Goal: Transaction & Acquisition: Purchase product/service

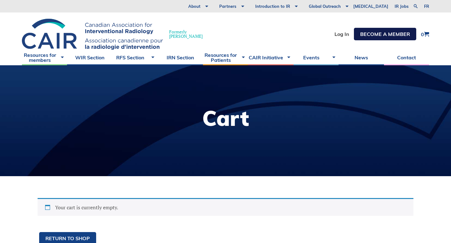
click at [372, 35] on link "Become a member" at bounding box center [385, 34] width 62 height 13
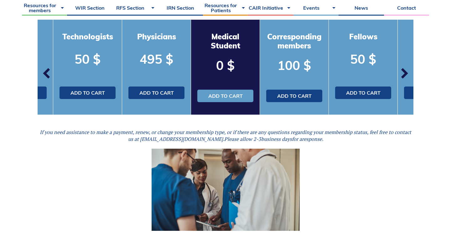
scroll to position [208, 0]
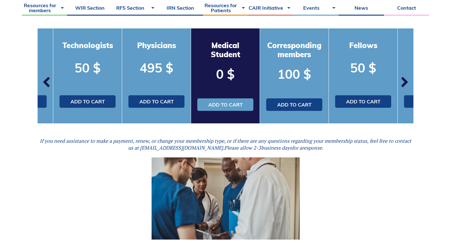
click at [401, 85] on span "button" at bounding box center [403, 82] width 19 height 19
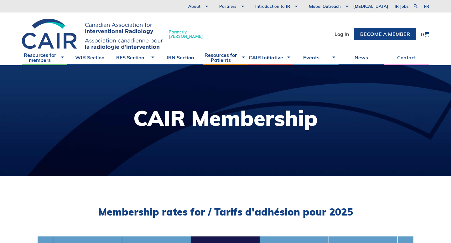
scroll to position [146, 0]
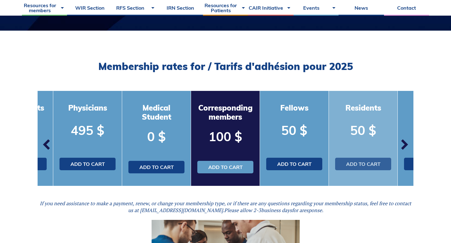
click at [367, 165] on link "Add to cart" at bounding box center [363, 164] width 56 height 13
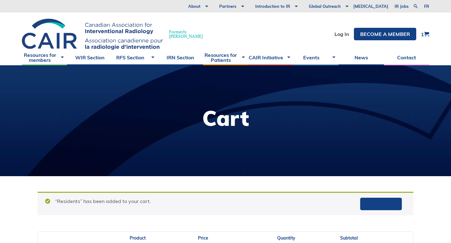
scroll to position [22, 0]
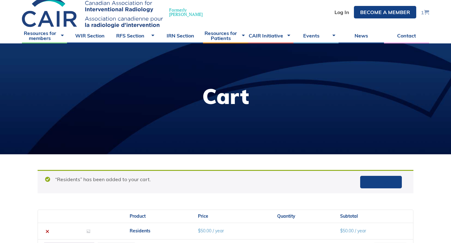
click at [426, 10] on span at bounding box center [426, 12] width 5 height 5
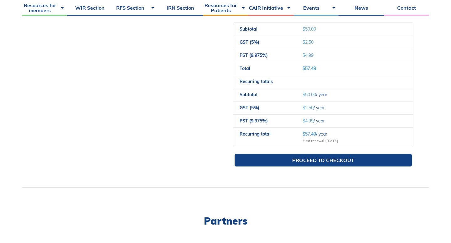
scroll to position [246, 0]
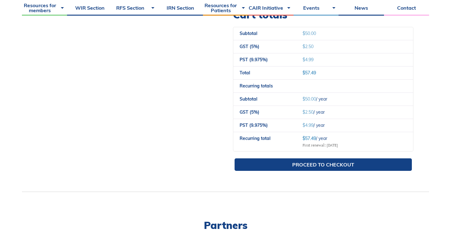
click at [291, 171] on div "Proceed to checkout" at bounding box center [323, 165] width 180 height 23
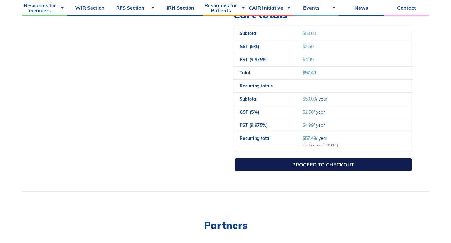
click at [295, 163] on link "Proceed to checkout" at bounding box center [322, 165] width 177 height 13
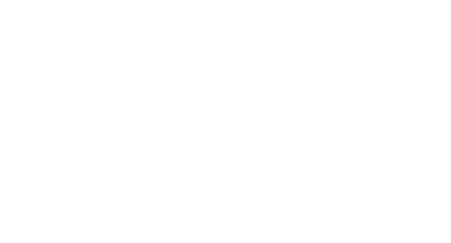
select select "QC"
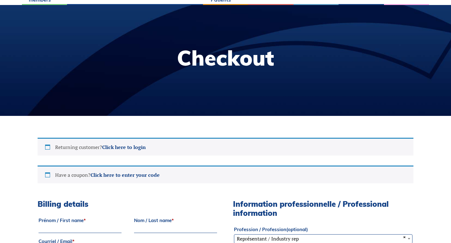
scroll to position [118, 0]
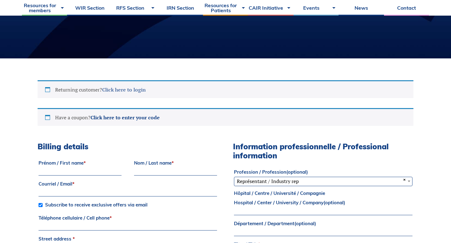
click at [139, 91] on link "Click here to login" at bounding box center [123, 89] width 43 height 7
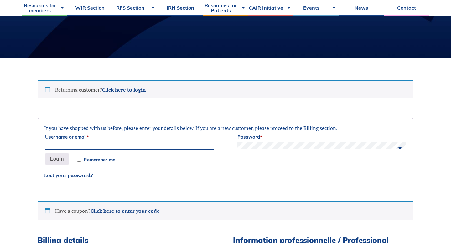
click at [111, 145] on input "Username or email *" at bounding box center [129, 146] width 168 height 8
type input "[EMAIL_ADDRESS][DOMAIN_NAME]"
click at [78, 159] on input "Remember me" at bounding box center [79, 160] width 4 height 4
checkbox input "true"
click at [61, 159] on button "Login" at bounding box center [57, 159] width 24 height 11
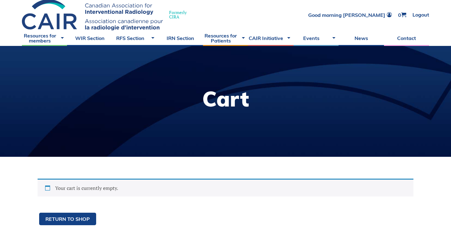
scroll to position [20, 0]
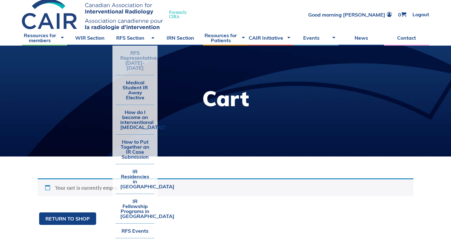
click at [142, 61] on link "RFS Representatives [DATE]-[DATE]" at bounding box center [134, 60] width 39 height 29
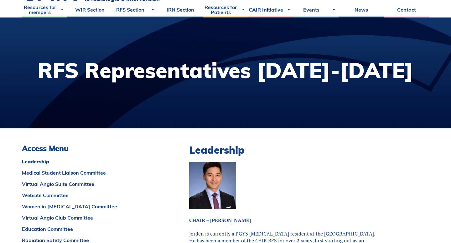
scroll to position [6, 0]
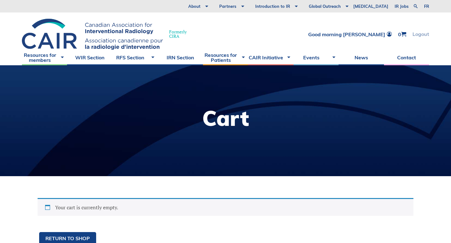
click at [413, 33] on link "Logout" at bounding box center [420, 34] width 17 height 5
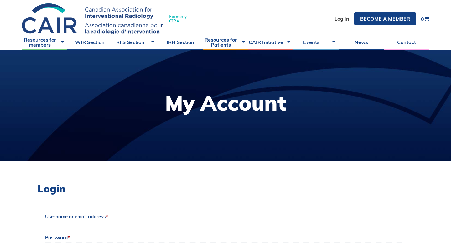
scroll to position [15, 0]
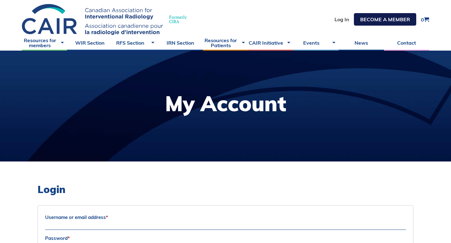
click at [366, 19] on link "Become a member" at bounding box center [385, 19] width 62 height 13
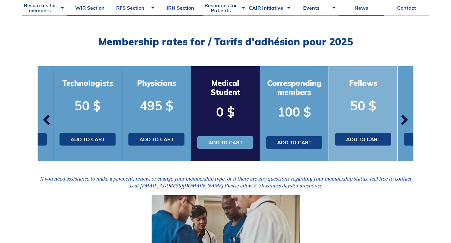
scroll to position [173, 0]
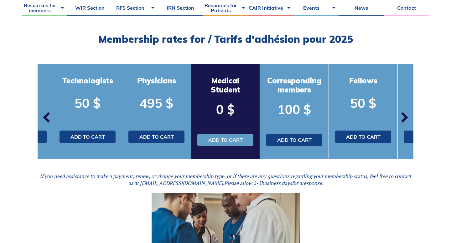
click at [405, 117] on span "button" at bounding box center [403, 117] width 19 height 19
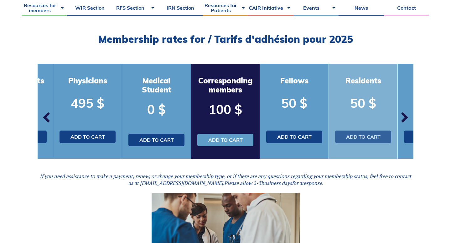
click at [354, 138] on link "Add to cart" at bounding box center [363, 137] width 56 height 13
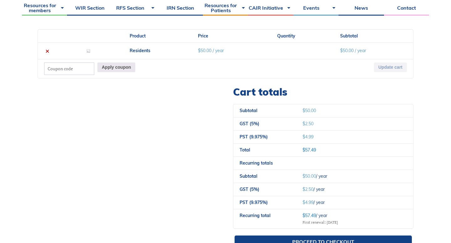
scroll to position [303, 0]
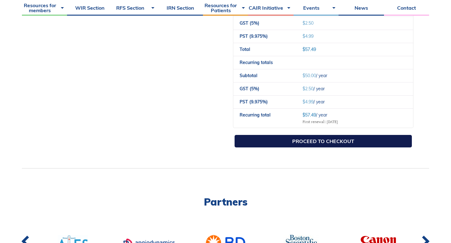
click at [312, 143] on link "Proceed to checkout" at bounding box center [322, 141] width 177 height 13
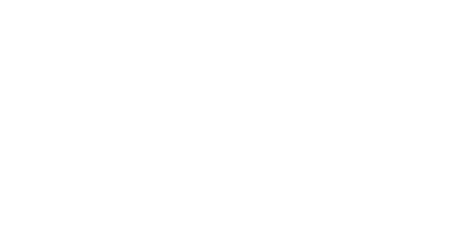
select select "QC"
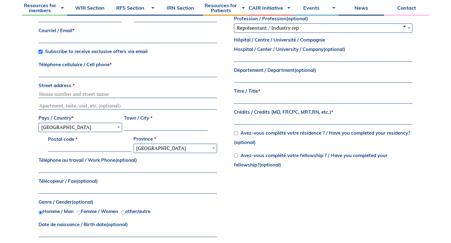
scroll to position [243, 0]
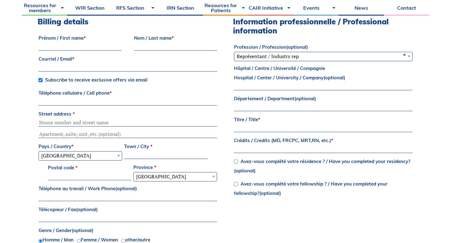
click at [97, 49] on input "Prénom / First name *" at bounding box center [79, 47] width 83 height 8
type input "Rafay"
type input "rafaymughal1997@gmail.com"
type input "2892376039"
type input "20 Edgehill Drive"
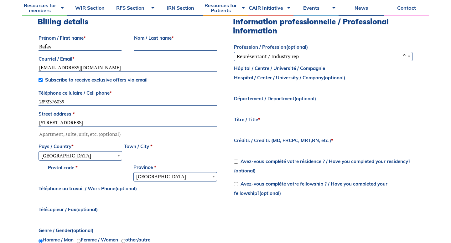
type input "Hamilton"
select select "ON"
type input "L9B0A8"
click at [153, 43] on input "Nom / Last name *" at bounding box center [175, 47] width 83 height 8
type input "Mughal"
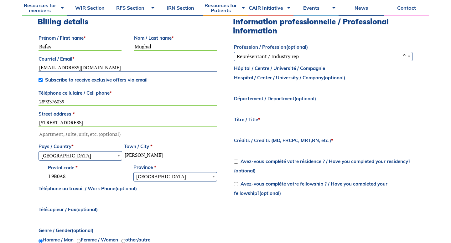
type input "amughal@mun.ca"
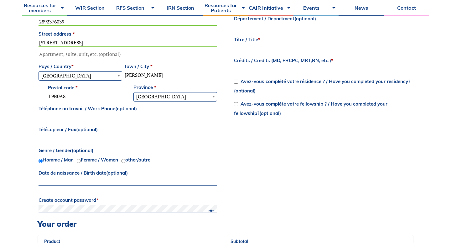
scroll to position [349, 0]
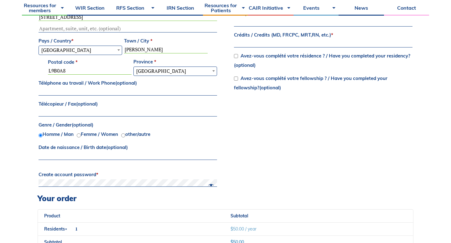
click at [161, 160] on input "Date de naissance / Birth date (optional)" at bounding box center [127, 157] width 178 height 8
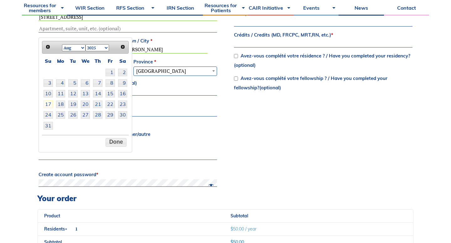
click at [242, 174] on div "Billing details Prénom / First name * Rafay Nom / Last name * Mughal Courriel /…" at bounding box center [225, 52] width 375 height 283
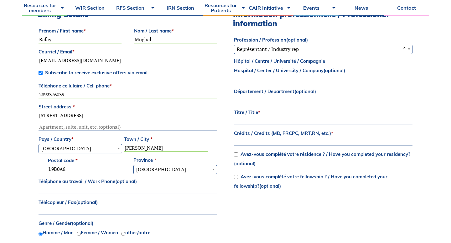
scroll to position [239, 0]
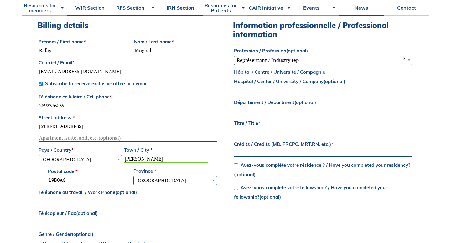
click at [299, 65] on div "Information professionnelle / Professional information Profession / Profession …" at bounding box center [323, 113] width 180 height 184
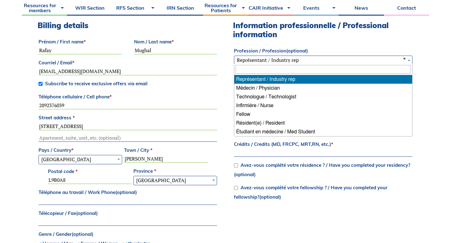
click at [303, 58] on span "× Représentant / Industry rep" at bounding box center [323, 60] width 178 height 8
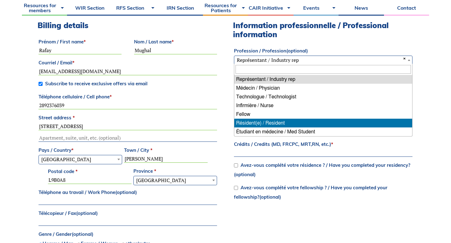
select select "resident"
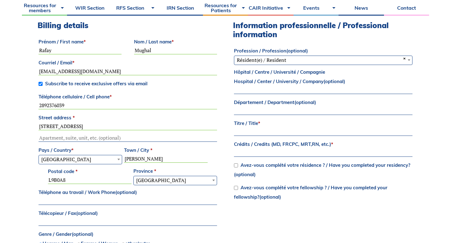
click at [287, 90] on input "Hôpital / Centre / Université / Compagnie Hospital / Center / University / Comp…" at bounding box center [323, 91] width 178 height 8
click at [260, 110] on input "Département / Department (optional)" at bounding box center [323, 112] width 178 height 8
click at [263, 130] on input "Titre / Title *" at bounding box center [323, 133] width 178 height 8
type input "Dr."
click at [258, 153] on input "Crédits / Credits (MD, FRCPC, MRT,RN, etc.) *" at bounding box center [323, 154] width 178 height 8
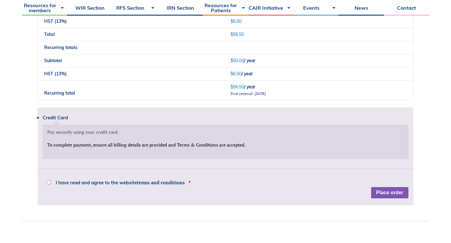
scroll to position [598, 0]
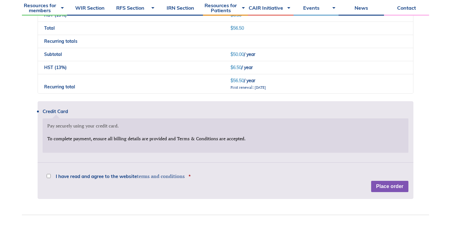
type input "MD"
click at [144, 178] on div "Credit Card Pay securely using your credit card. Payment Info To complete payme…" at bounding box center [225, 150] width 375 height 98
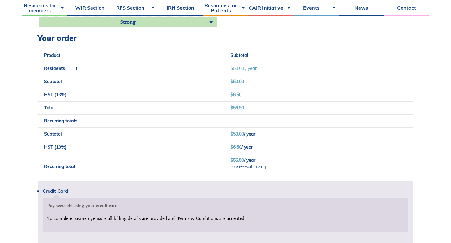
scroll to position [560, 0]
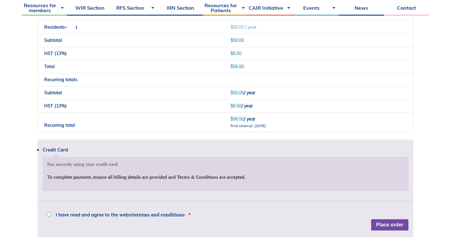
click at [395, 224] on button "Place order" at bounding box center [389, 225] width 37 height 11
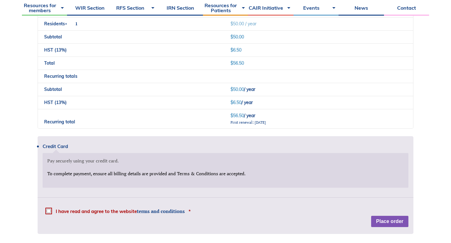
scroll to position [635, 0]
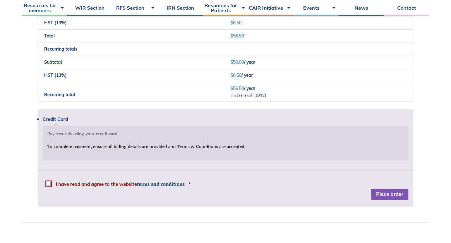
click at [94, 184] on span "I have read and agree to the website terms and conditions" at bounding box center [120, 184] width 129 height 5
click at [51, 184] on input "I have read and agree to the website terms and conditions *" at bounding box center [49, 184] width 4 height 4
checkbox input "true"
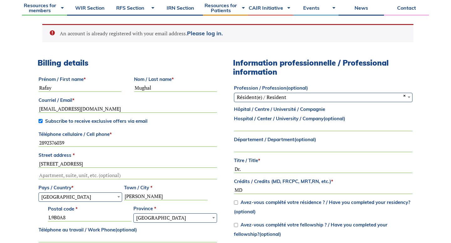
scroll to position [229, 0]
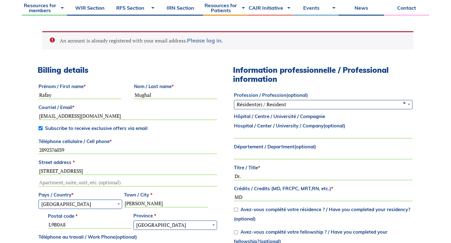
click at [203, 40] on link "Please log in." at bounding box center [205, 40] width 36 height 7
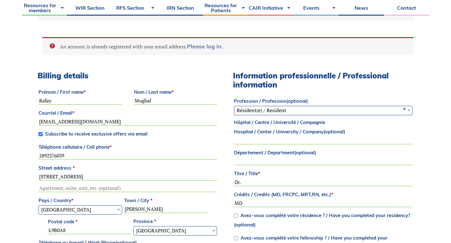
scroll to position [323, 0]
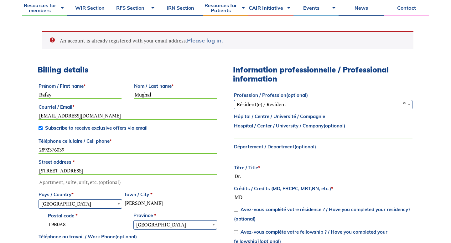
click at [207, 42] on link "Please log in." at bounding box center [205, 40] width 36 height 7
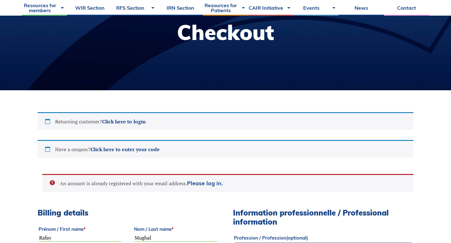
scroll to position [86, 0]
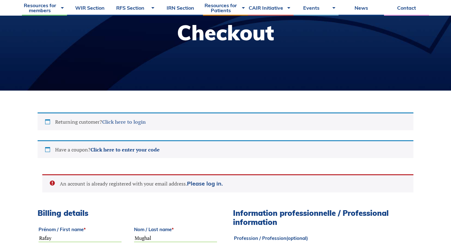
click at [134, 124] on link "Click here to login" at bounding box center [123, 122] width 43 height 7
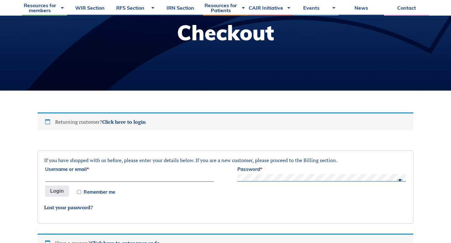
click at [130, 174] on p "Username or email *" at bounding box center [129, 173] width 170 height 19
click at [129, 177] on input "Username or email *" at bounding box center [129, 179] width 168 height 8
type input "amughal@mun.ca"
click at [57, 191] on button "Login" at bounding box center [57, 191] width 24 height 11
click at [79, 190] on input "Remember me" at bounding box center [79, 192] width 4 height 4
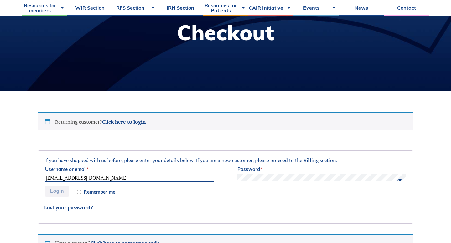
checkbox input "true"
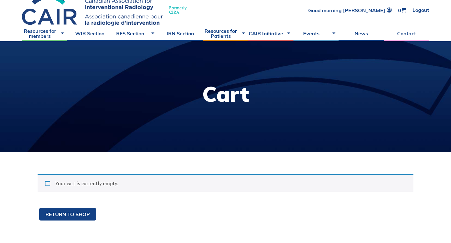
scroll to position [11, 0]
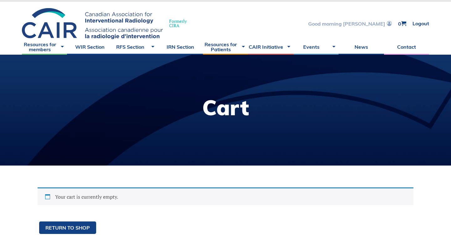
click at [379, 23] on link "Good morning [PERSON_NAME]" at bounding box center [350, 23] width 84 height 5
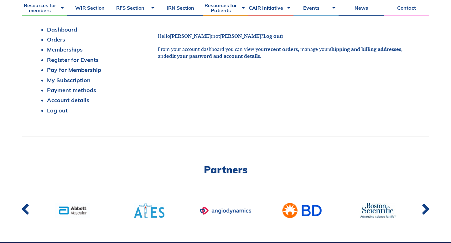
scroll to position [166, 0]
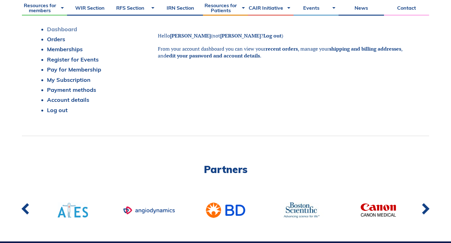
click at [70, 26] on link "Dashboard" at bounding box center [62, 29] width 30 height 7
click at [79, 101] on link "Account details" at bounding box center [68, 99] width 42 height 7
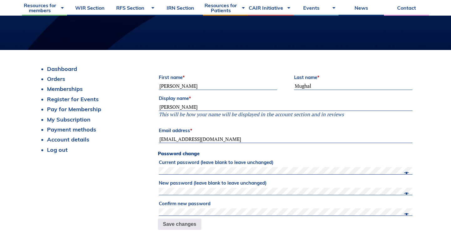
scroll to position [126, 0]
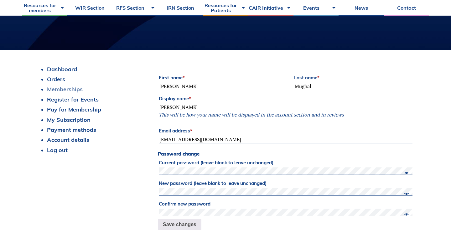
click at [70, 90] on link "Memberships" at bounding box center [65, 89] width 36 height 7
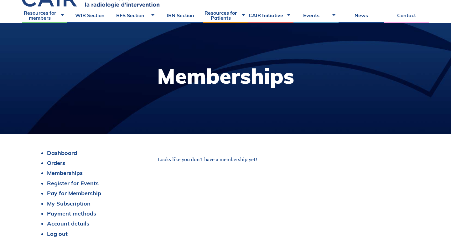
scroll to position [101, 0]
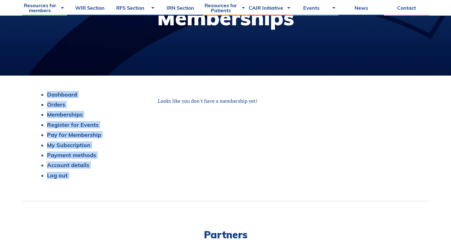
drag, startPoint x: 155, startPoint y: 103, endPoint x: 439, endPoint y: 165, distance: 291.1
click at [439, 143] on html "About Vision and Mission Board of Directors Annual Reports Financial Statements…" at bounding box center [225, 20] width 451 height 243
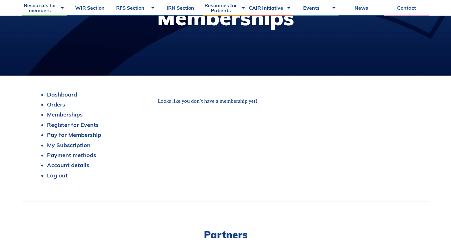
click at [335, 155] on div "Dashboard Orders Memberships Register for Events Pay for Membership My Subscrip…" at bounding box center [225, 138] width 375 height 94
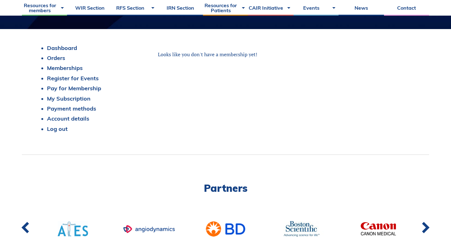
scroll to position [157, 0]
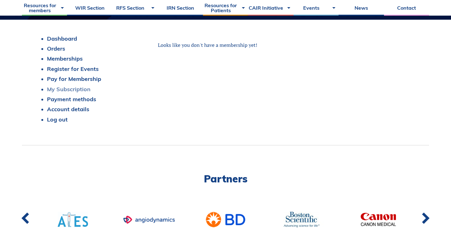
click at [82, 92] on link "My Subscription" at bounding box center [68, 89] width 43 height 7
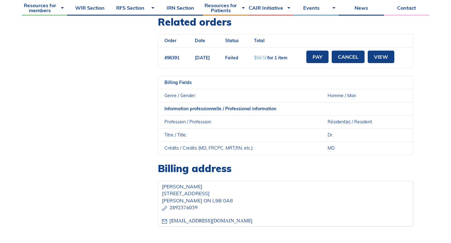
scroll to position [339, 0]
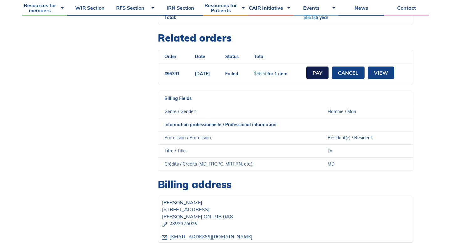
click at [328, 75] on link "Pay" at bounding box center [317, 73] width 22 height 13
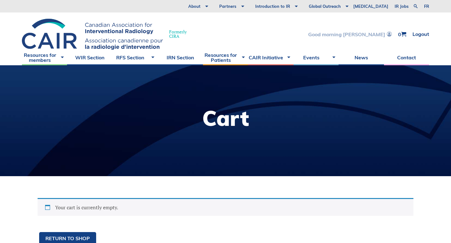
click at [343, 35] on link "Good morning [PERSON_NAME]" at bounding box center [350, 34] width 84 height 5
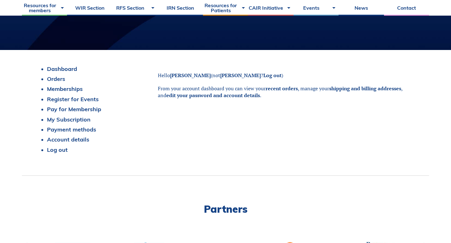
scroll to position [80, 0]
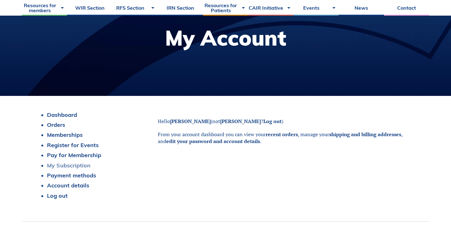
click at [86, 166] on link "My Subscription" at bounding box center [68, 165] width 43 height 7
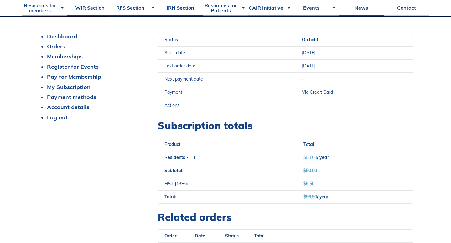
scroll to position [228, 0]
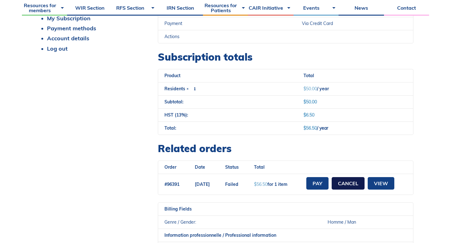
click at [349, 183] on link "Cancel" at bounding box center [347, 183] width 33 height 13
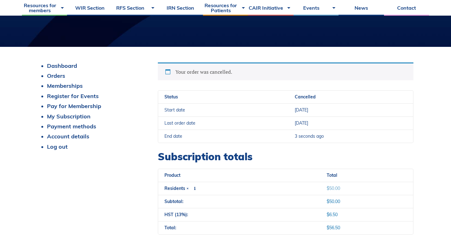
scroll to position [130, 0]
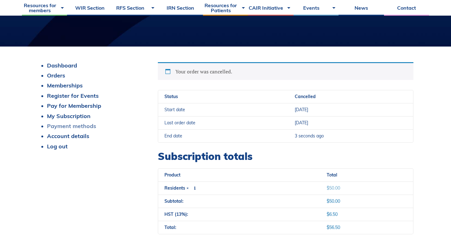
click at [78, 129] on link "Payment methods" at bounding box center [71, 126] width 49 height 7
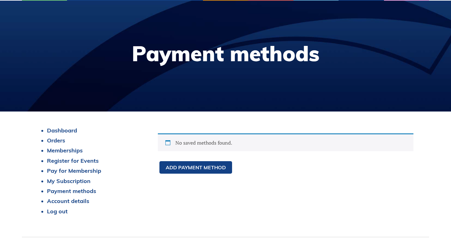
scroll to position [79, 0]
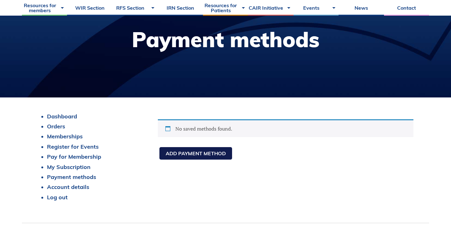
click at [176, 152] on link "Add payment method" at bounding box center [195, 153] width 73 height 13
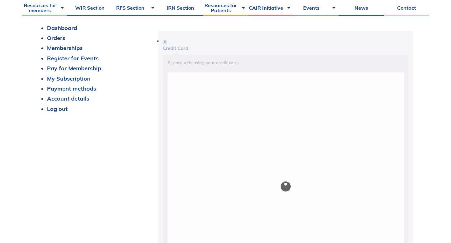
scroll to position [167, 0]
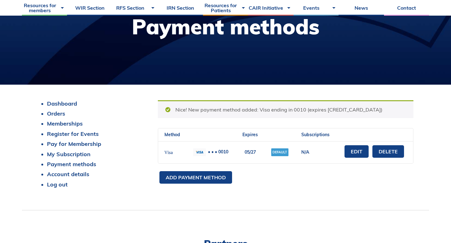
scroll to position [93, 0]
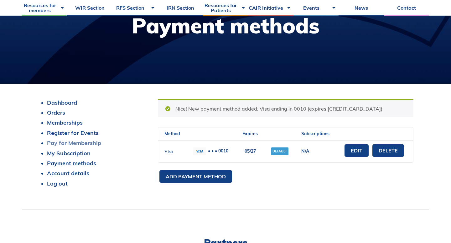
click at [79, 141] on link "Pay for Membership" at bounding box center [74, 143] width 54 height 7
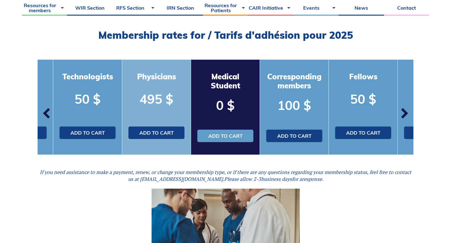
scroll to position [189, 0]
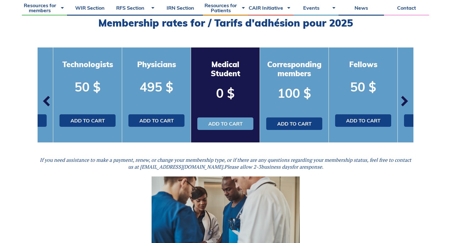
click at [404, 106] on span "button" at bounding box center [403, 101] width 19 height 19
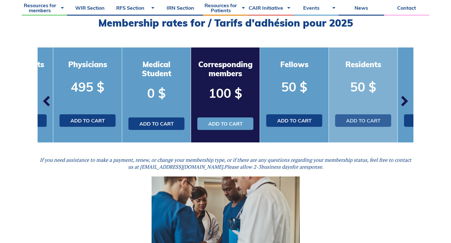
click at [366, 123] on link "Add to cart" at bounding box center [363, 121] width 56 height 13
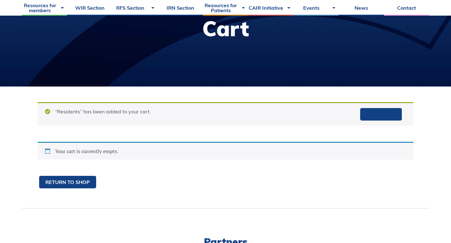
scroll to position [92, 0]
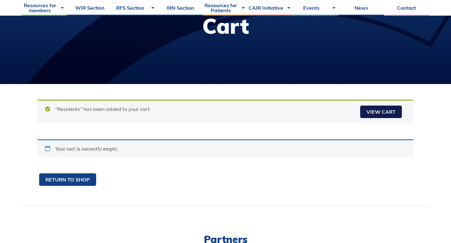
click at [373, 113] on link "View cart" at bounding box center [381, 112] width 42 height 13
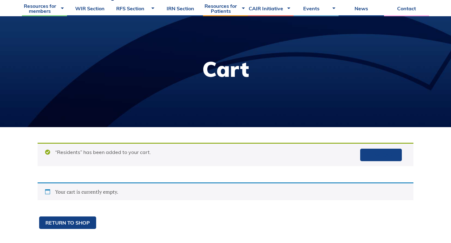
scroll to position [17, 0]
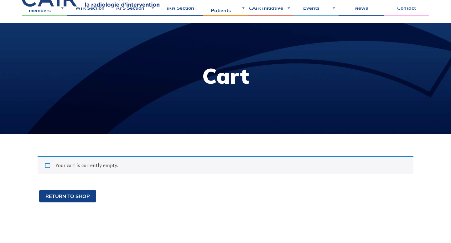
scroll to position [109, 0]
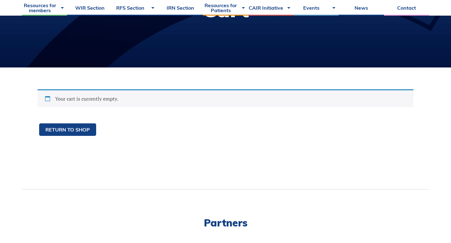
click at [68, 95] on div "Your cart is currently empty." at bounding box center [225, 98] width 375 height 18
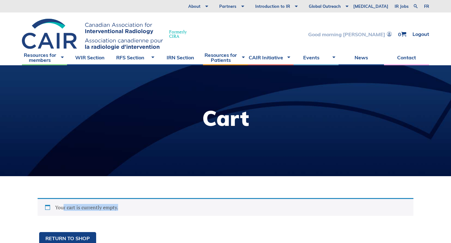
click at [355, 34] on link "Good morning Abd-Ur-Rafay" at bounding box center [350, 34] width 84 height 5
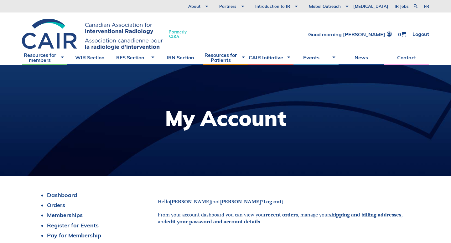
scroll to position [43, 0]
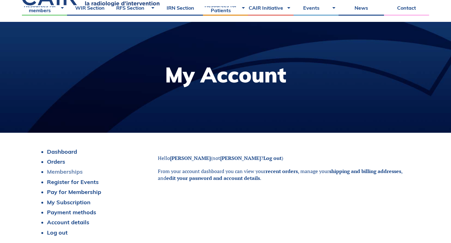
click at [67, 173] on link "Memberships" at bounding box center [65, 171] width 36 height 7
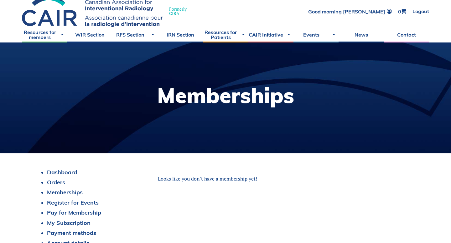
scroll to position [27, 0]
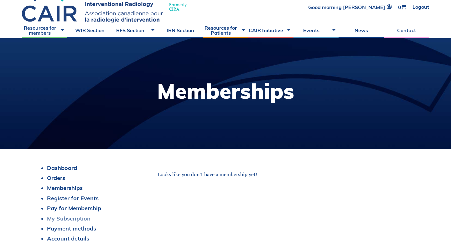
click at [79, 218] on link "My Subscription" at bounding box center [68, 218] width 43 height 7
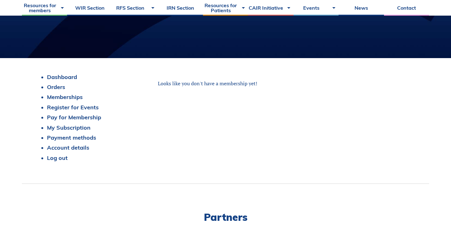
scroll to position [119, 0]
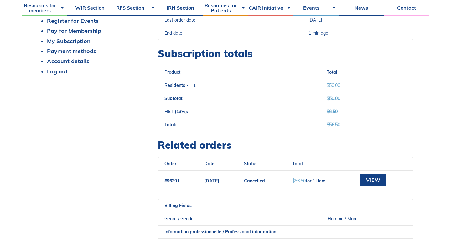
scroll to position [136, 0]
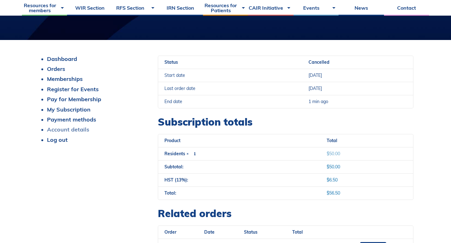
click at [84, 130] on link "Account details" at bounding box center [68, 129] width 42 height 7
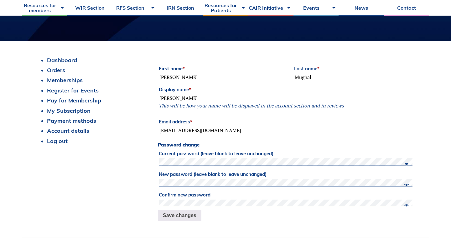
scroll to position [147, 0]
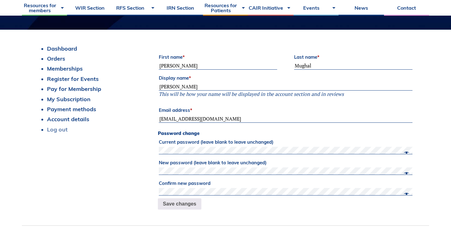
click at [64, 130] on link "Log out" at bounding box center [57, 129] width 21 height 7
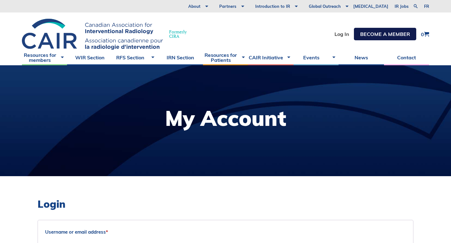
click at [378, 34] on link "Become a member" at bounding box center [385, 34] width 62 height 13
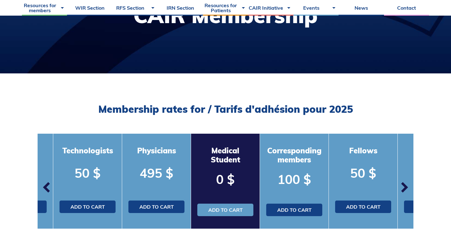
scroll to position [138, 0]
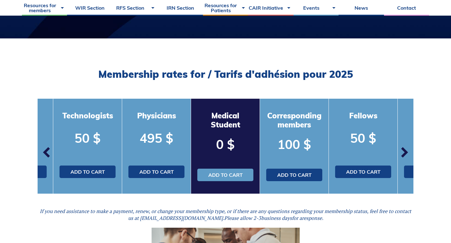
click at [404, 149] on span "button" at bounding box center [403, 152] width 19 height 19
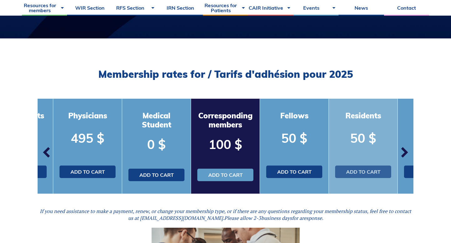
click at [382, 174] on link "Add to cart" at bounding box center [363, 172] width 56 height 13
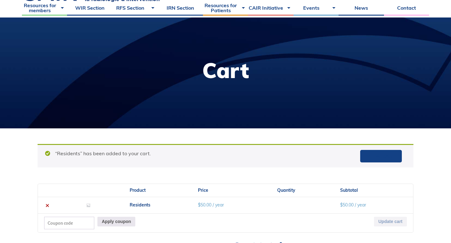
scroll to position [82, 0]
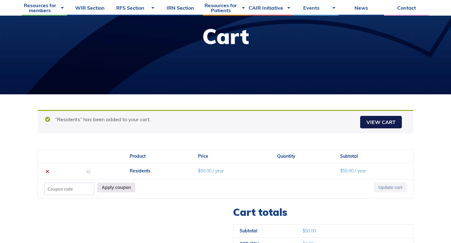
click at [373, 125] on link "View cart" at bounding box center [381, 122] width 42 height 13
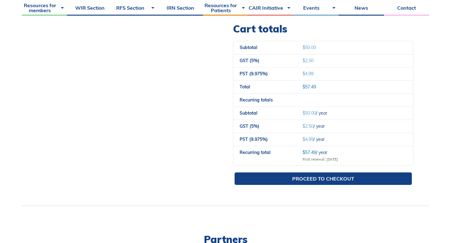
scroll to position [251, 0]
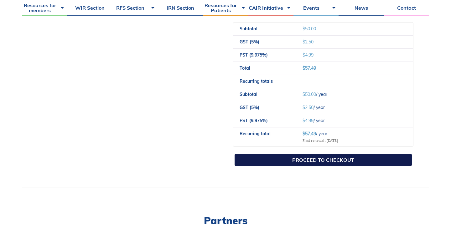
click at [330, 161] on link "Proceed to checkout" at bounding box center [322, 160] width 177 height 13
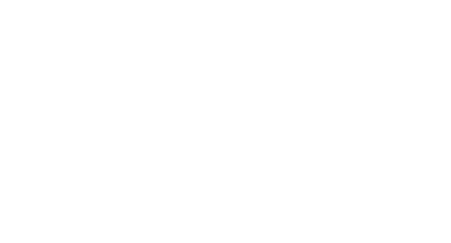
select select "QC"
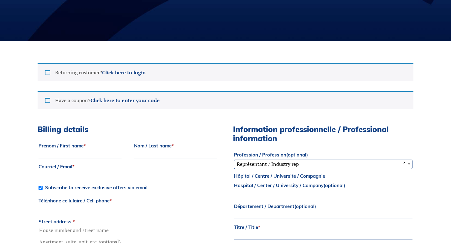
scroll to position [156, 0]
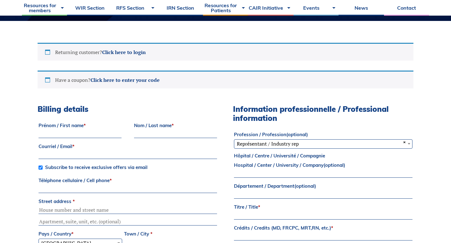
click at [98, 129] on label "Prénom / First name *" at bounding box center [79, 125] width 83 height 9
click at [98, 131] on input "Prénom / First name *" at bounding box center [79, 135] width 83 height 8
type input "Rafay"
type input "M"
type input "Mughal"
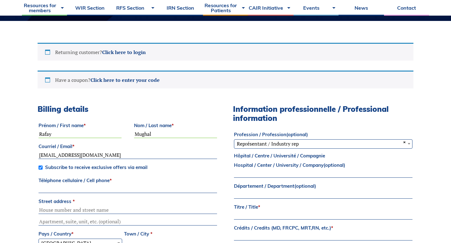
type input "rafay.mughal@easternhealth.ca"
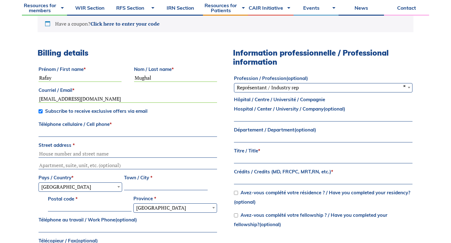
scroll to position [216, 0]
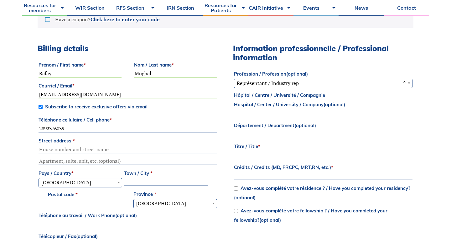
type input "2892376039"
type input "20 Edgehill Drive"
click at [134, 185] on input "Town / City *" at bounding box center [166, 183] width 84 height 8
type input "Hamilton"
click at [112, 202] on input "Postal code *" at bounding box center [90, 204] width 84 height 8
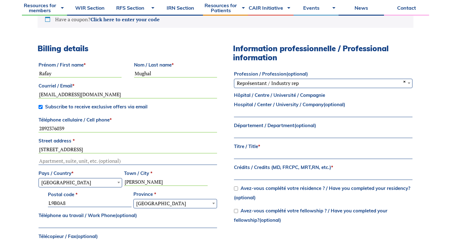
type input "L9B0A8"
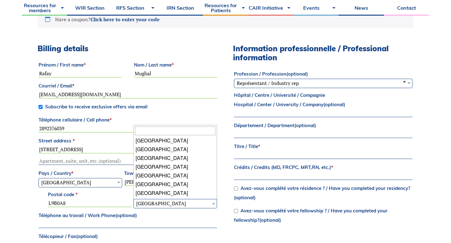
click at [149, 207] on span "Quebec" at bounding box center [175, 204] width 83 height 8
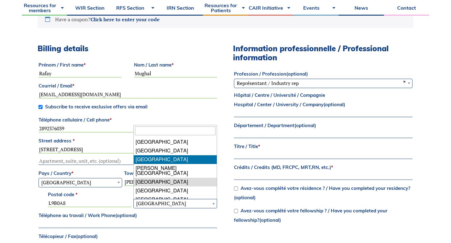
select select "ON"
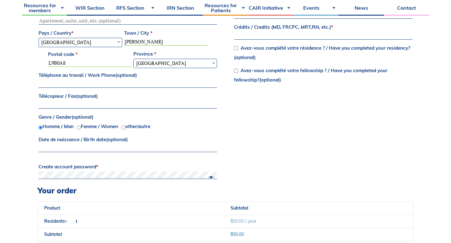
scroll to position [376, 0]
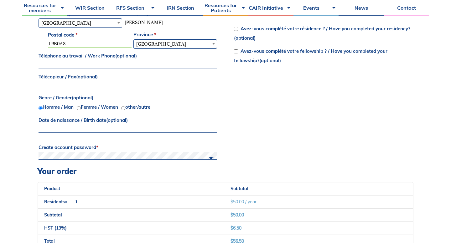
click at [133, 129] on input "Date de naissance / Birth date (optional)" at bounding box center [127, 129] width 178 height 8
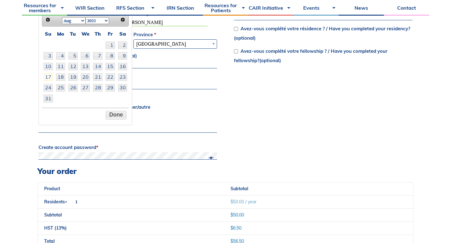
click at [98, 22] on select "1925 1926 1927 1928 1929 1930 1931 1932 1933 1934 1935 1936 1937 1938 1939 1940…" at bounding box center [96, 20] width 23 height 7
click at [76, 22] on select "Jan Feb Mar Apr May Jun Jul Aug Sep Oct Nov Dec" at bounding box center [73, 20] width 23 height 7
click at [75, 89] on link "26" at bounding box center [72, 88] width 9 height 8
type input "26/06/2001"
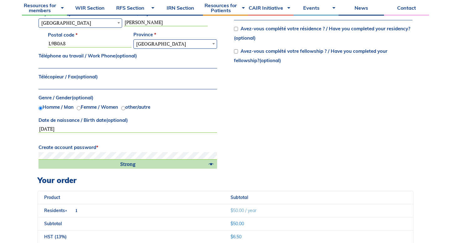
click at [288, 138] on div "Billing details Prénom / First name * Rafay Nom / Last name * Mughal Courriel /…" at bounding box center [225, 30] width 375 height 292
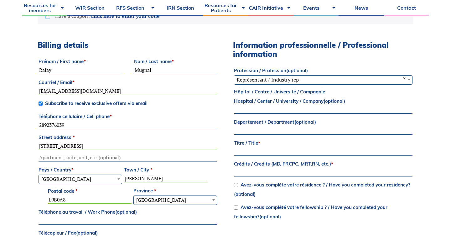
scroll to position [214, 0]
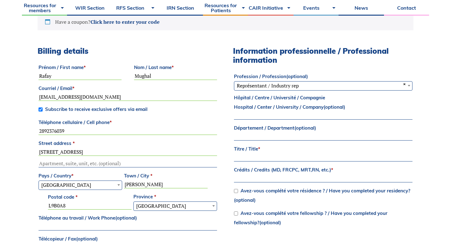
click at [283, 85] on span "× Représentant / Industry rep" at bounding box center [323, 86] width 178 height 8
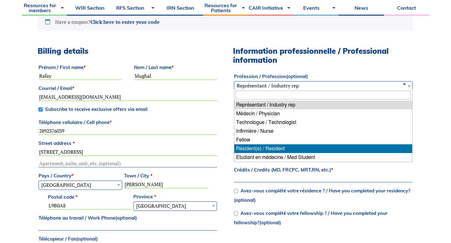
select select "resident"
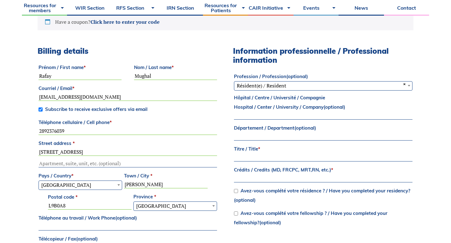
click at [274, 114] on input "Hôpital / Centre / Université / Compagnie Hospital / Center / University / Comp…" at bounding box center [323, 116] width 178 height 8
type input "E"
type input "NL Health Services"
type input "R"
type input "Radiology"
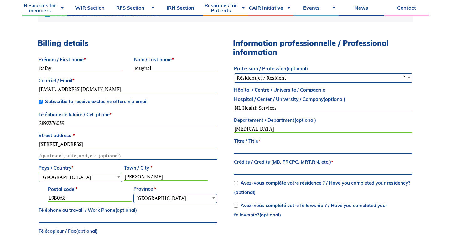
scroll to position [224, 0]
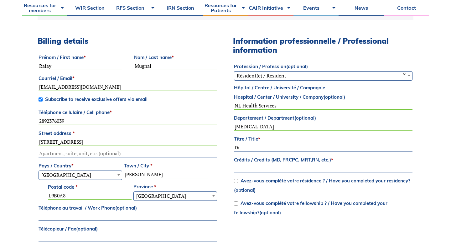
type input "Dr."
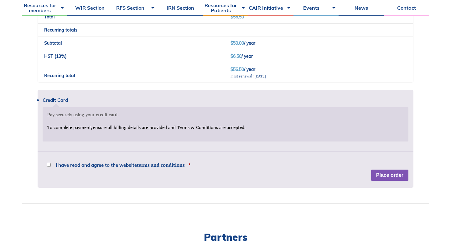
scroll to position [617, 0]
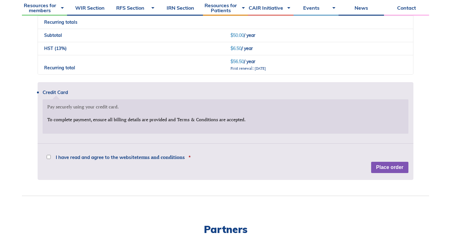
type input "MD"
click at [50, 157] on div "Credit Card Pay securely using your credit card. Payment Info To complete payme…" at bounding box center [225, 131] width 375 height 98
click at [48, 158] on input "I have read and agree to the website terms and conditions *" at bounding box center [49, 157] width 4 height 4
checkbox input "true"
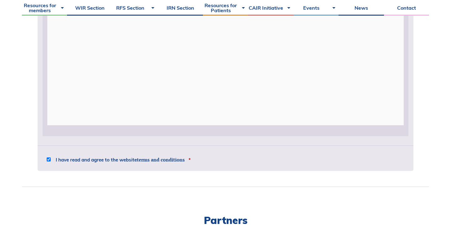
scroll to position [734, 0]
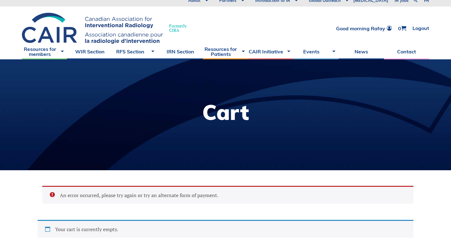
scroll to position [5, 0]
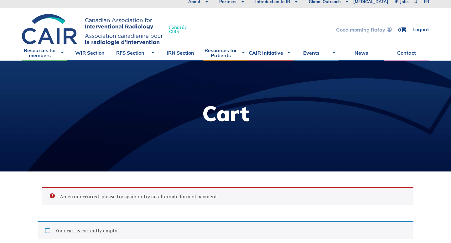
click at [385, 29] on span at bounding box center [388, 29] width 7 height 5
